Goal: Task Accomplishment & Management: Complete application form

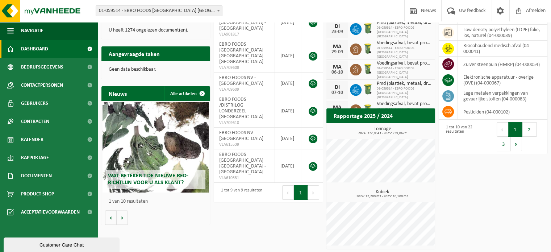
scroll to position [142, 0]
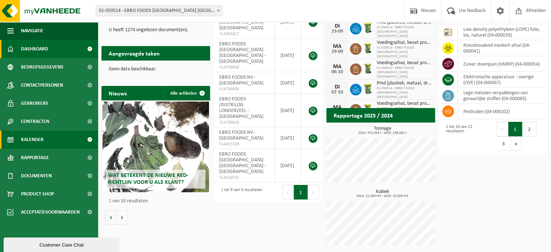
click at [43, 141] on link "Kalender" at bounding box center [49, 139] width 98 height 18
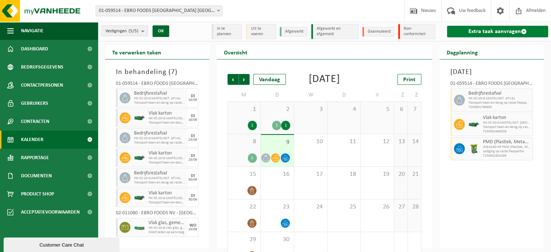
click at [524, 34] on span at bounding box center [524, 32] width 6 height 6
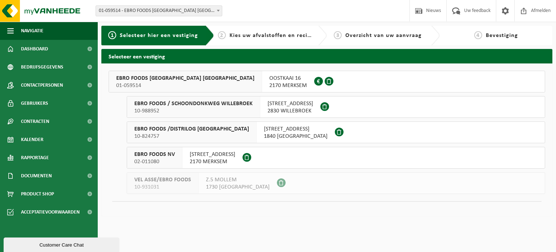
click at [139, 78] on span "EBRO FOODS BELGIUM NV" at bounding box center [185, 78] width 138 height 7
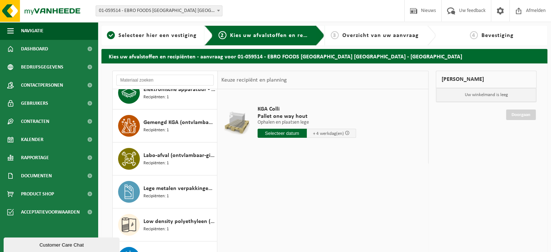
scroll to position [145, 0]
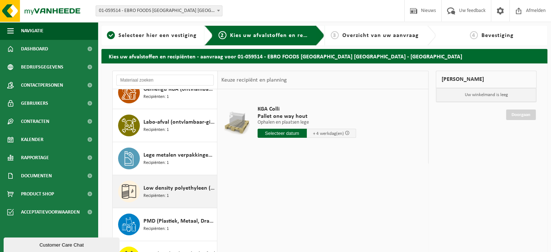
click at [149, 185] on span "Low density polyethyleen (LDPE) folie, los, naturel/gekleurd (80/20)" at bounding box center [179, 188] width 72 height 9
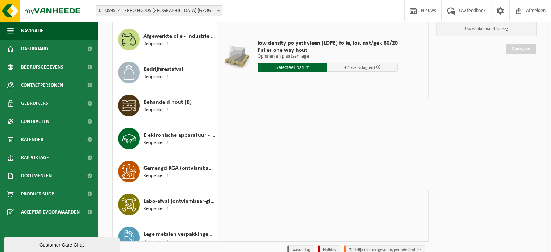
scroll to position [0, 0]
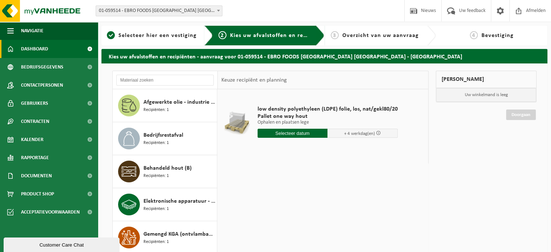
click at [40, 44] on span "Dashboard" at bounding box center [34, 49] width 27 height 18
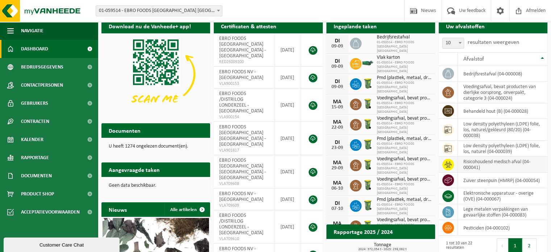
scroll to position [36, 0]
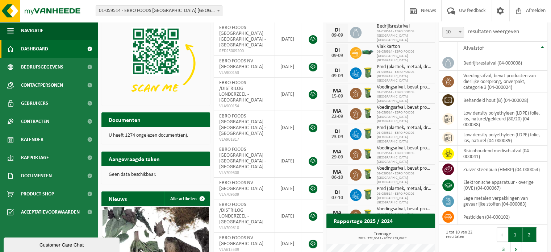
click at [529, 233] on button "2" at bounding box center [529, 234] width 14 height 14
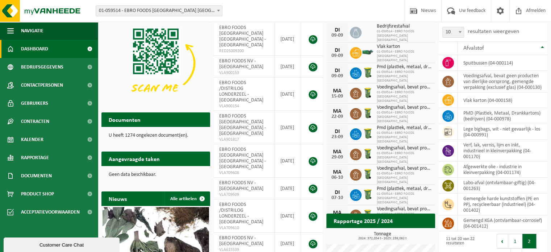
scroll to position [37, 0]
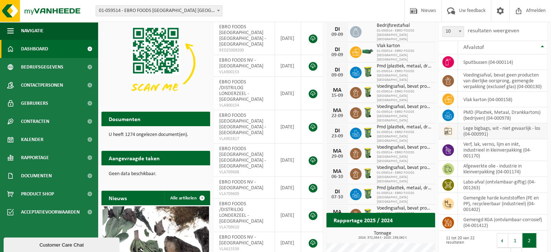
click at [449, 134] on icon at bounding box center [447, 130] width 7 height 7
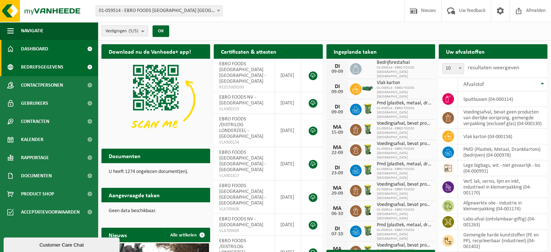
click at [39, 63] on span "Bedrijfsgegevens" at bounding box center [42, 67] width 42 height 18
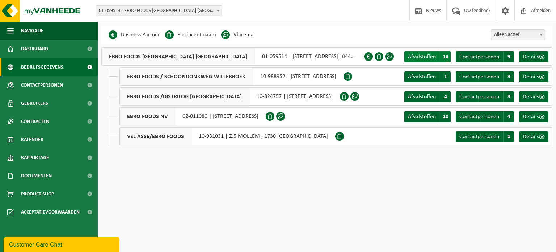
click at [438, 53] on link "Afvalstoffen A 14" at bounding box center [427, 56] width 46 height 11
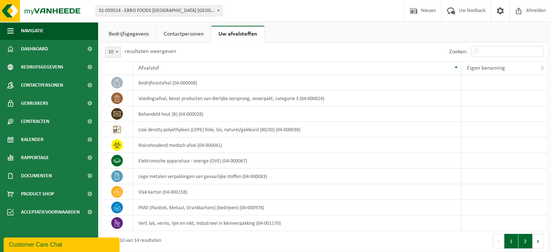
click at [527, 244] on button "2" at bounding box center [525, 241] width 14 height 14
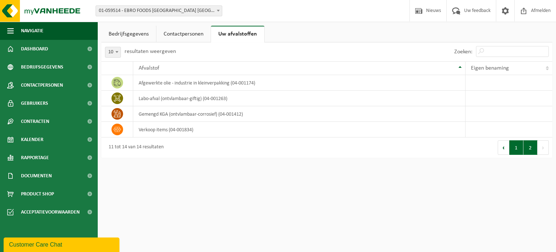
click at [516, 145] on button "1" at bounding box center [516, 147] width 14 height 14
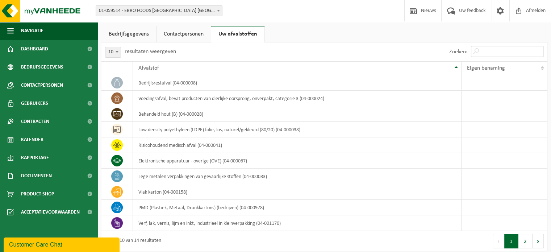
click at [120, 38] on link "Bedrijfsgegevens" at bounding box center [128, 34] width 55 height 17
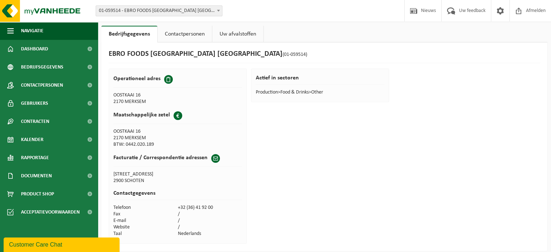
click at [174, 29] on link "Contactpersonen" at bounding box center [184, 34] width 54 height 17
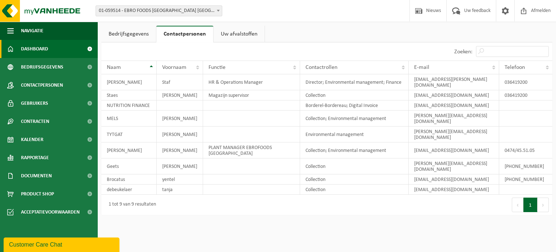
click at [26, 48] on span "Dashboard" at bounding box center [34, 49] width 27 height 18
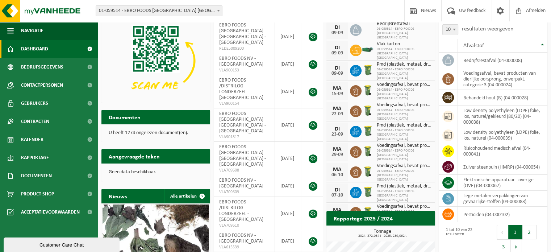
scroll to position [142, 0]
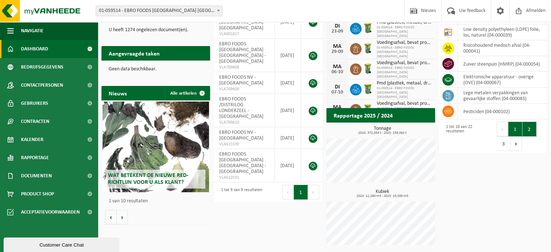
click at [527, 126] on button "2" at bounding box center [529, 129] width 14 height 14
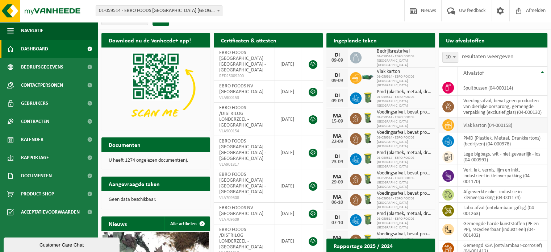
scroll to position [0, 0]
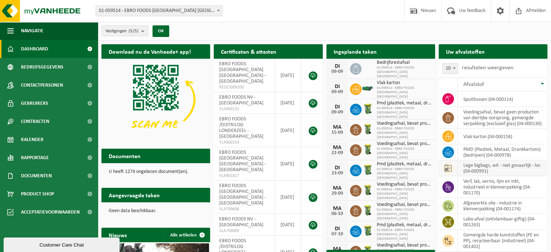
click at [449, 172] on icon at bounding box center [447, 167] width 7 height 7
click at [449, 171] on icon at bounding box center [447, 167] width 7 height 7
drag, startPoint x: 499, startPoint y: 172, endPoint x: 491, endPoint y: 177, distance: 9.3
click at [498, 173] on td "lege bigbags, wit - niet gevaarlijk - los (04-000991)" at bounding box center [502, 168] width 89 height 16
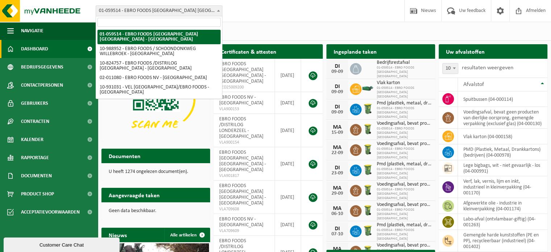
click at [176, 6] on span "01-059514 - EBRO FOODS [GEOGRAPHIC_DATA] [GEOGRAPHIC_DATA] - [GEOGRAPHIC_DATA]" at bounding box center [159, 11] width 126 height 10
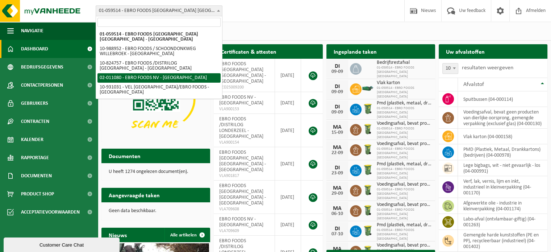
select select "9689"
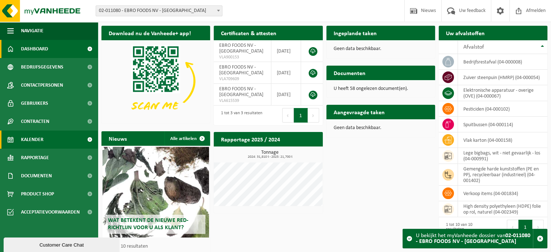
click at [45, 139] on link "Kalender" at bounding box center [49, 139] width 98 height 18
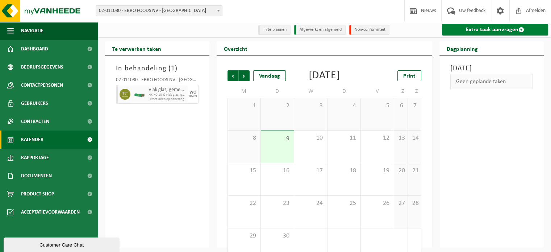
click at [513, 30] on link "Extra taak aanvragen" at bounding box center [495, 30] width 106 height 12
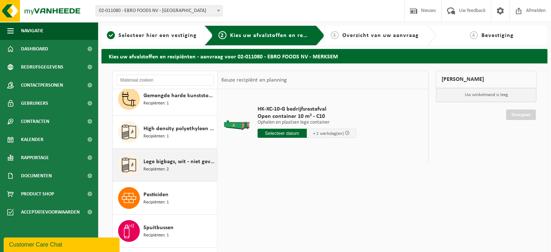
click at [182, 163] on span "Lege bigbags, wit - niet gevaarlijk - los" at bounding box center [179, 161] width 72 height 9
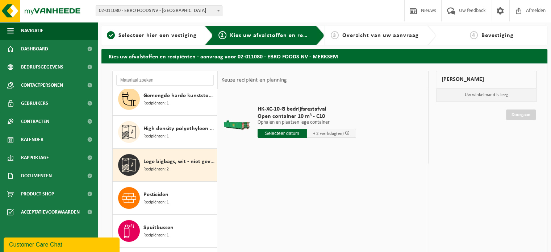
scroll to position [78, 0]
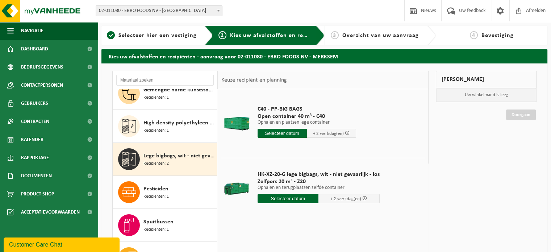
click at [299, 203] on div "HK-XZ-20-G lege bigbags, wit - niet gevaarlijk - los Zelfpers 20 m³ - Z20 Ophal…" at bounding box center [318, 188] width 129 height 50
click at [300, 200] on input "text" at bounding box center [287, 198] width 61 height 9
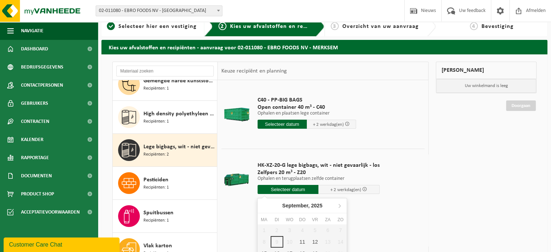
scroll to position [72, 0]
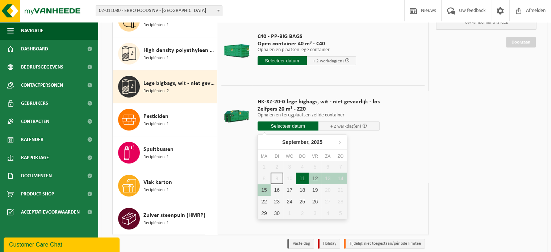
click at [302, 178] on div "11" at bounding box center [302, 178] width 13 height 12
type input "Van 2025-09-11"
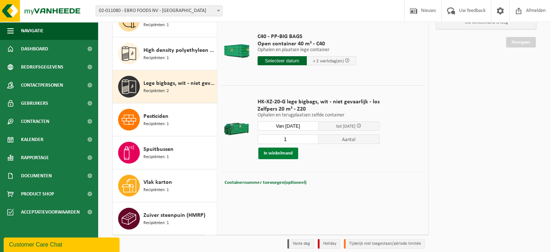
click at [279, 153] on button "In winkelmand" at bounding box center [278, 153] width 40 height 12
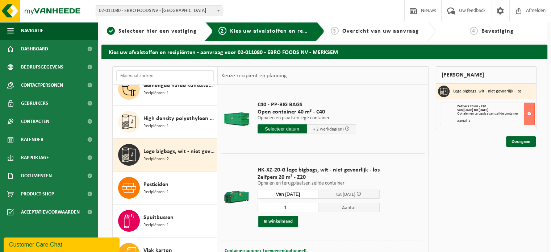
scroll to position [0, 0]
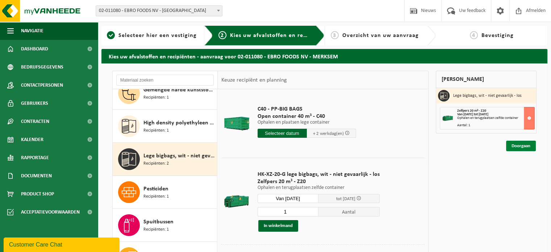
click at [519, 143] on link "Doorgaan" at bounding box center [521, 145] width 30 height 10
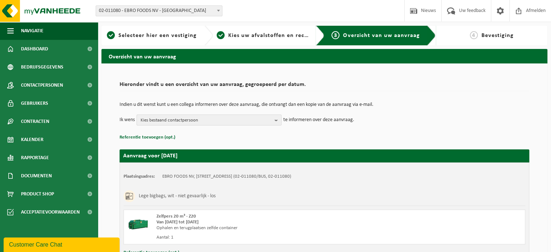
click at [182, 121] on span "Kies bestaand contactpersoon" at bounding box center [205, 120] width 131 height 11
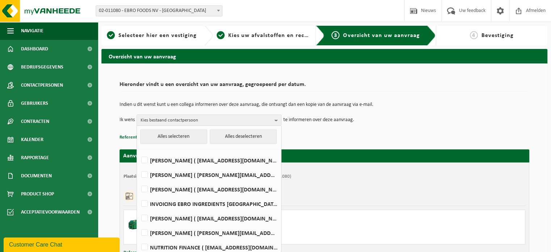
click at [481, 85] on h2 "Hieronder vindt u een overzicht van uw aanvraag, gegroepeerd per datum." at bounding box center [323, 86] width 409 height 10
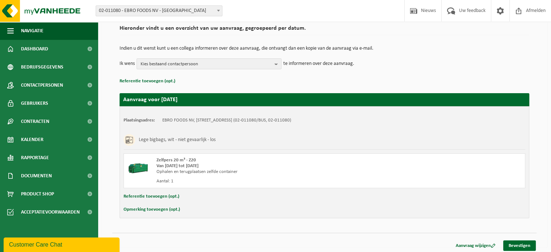
scroll to position [58, 0]
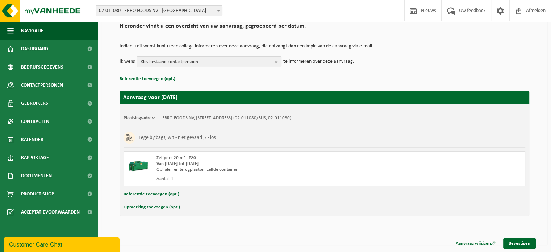
click at [174, 54] on td "Indien u dit wenst kunt u een collega informeren over deze aanvraag, die ontvan…" at bounding box center [323, 50] width 409 height 12
click at [184, 64] on span "Kies bestaand contactpersoon" at bounding box center [205, 61] width 131 height 11
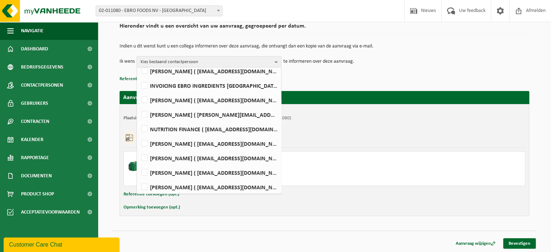
scroll to position [72, 0]
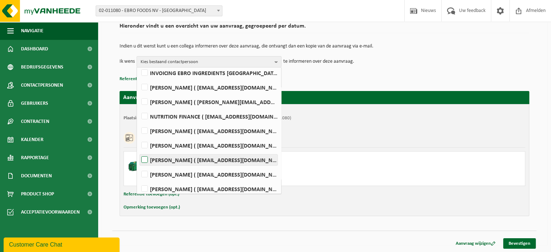
click at [145, 159] on label "[PERSON_NAME] ( [EMAIL_ADDRESS][DOMAIN_NAME] )" at bounding box center [209, 159] width 138 height 11
click at [139, 151] on input "[PERSON_NAME] ( [EMAIL_ADDRESS][DOMAIN_NAME] )" at bounding box center [138, 150] width 0 height 0
checkbox input "true"
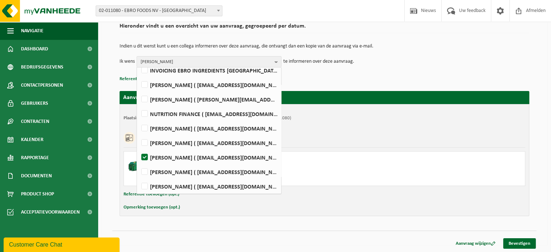
scroll to position [76, 0]
click at [415, 192] on div "Referentie toevoegen (opt.)" at bounding box center [323, 193] width 401 height 9
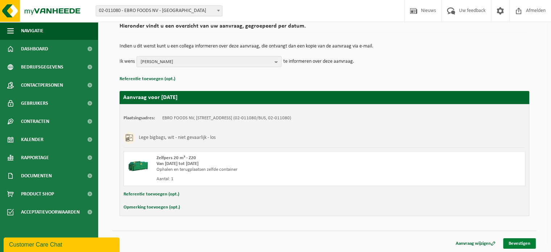
click at [517, 241] on link "Bevestigen" at bounding box center [519, 243] width 33 height 10
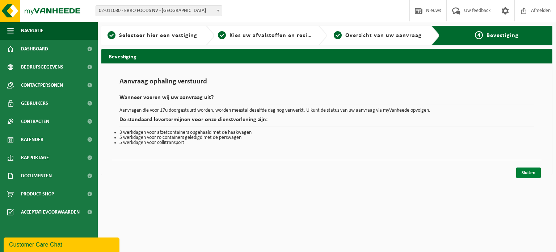
click at [532, 173] on link "Sluiten" at bounding box center [528, 172] width 25 height 10
